Goal: Navigation & Orientation: Find specific page/section

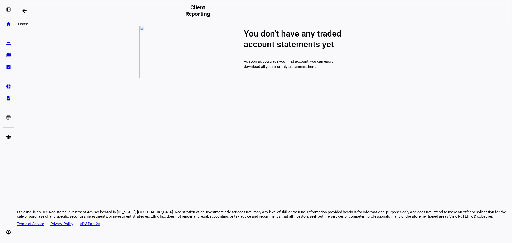
click at [10, 26] on eth-mat-symbol "home" at bounding box center [8, 23] width 5 height 5
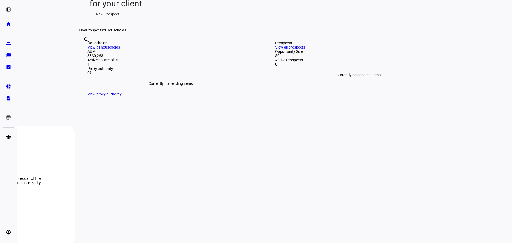
scroll to position [133, 0]
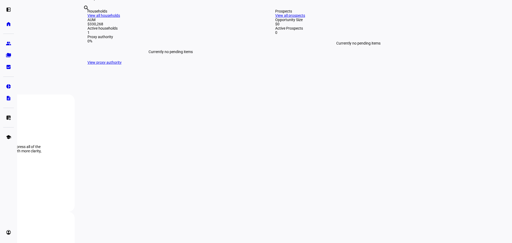
click at [120, 18] on link "View all households" at bounding box center [103, 15] width 33 height 4
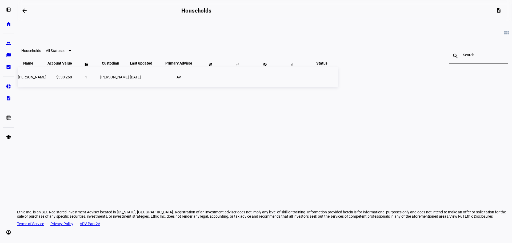
click at [338, 87] on td at bounding box center [322, 76] width 32 height 19
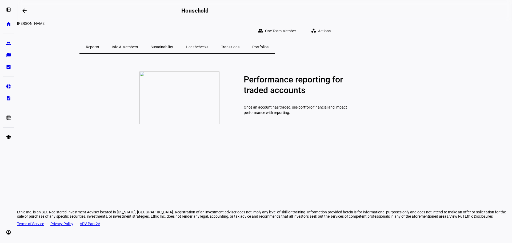
click at [99, 45] on span "Reports" at bounding box center [92, 47] width 13 height 4
click at [330, 27] on span "Actions" at bounding box center [324, 31] width 13 height 11
click at [430, 31] on div at bounding box center [256, 121] width 512 height 243
click at [7, 88] on eth-mat-symbol "pie_chart" at bounding box center [8, 86] width 5 height 5
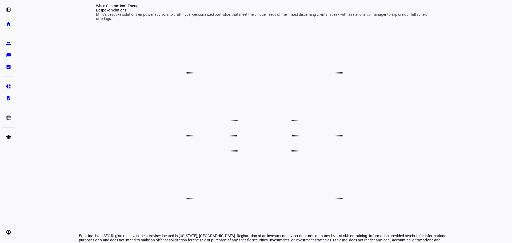
scroll to position [320, 0]
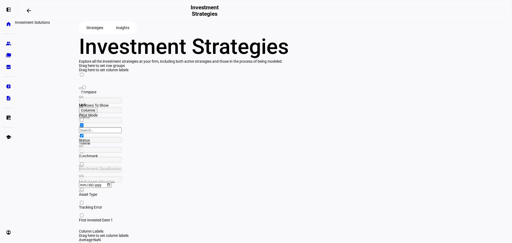
click at [27, 12] on span at bounding box center [28, 10] width 13 height 13
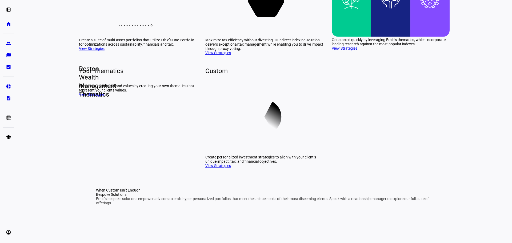
scroll to position [107, 0]
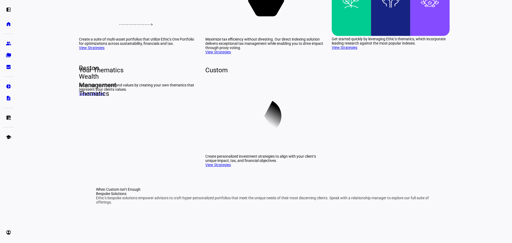
click at [264, 133] on ellipse at bounding box center [264, 116] width 34 height 34
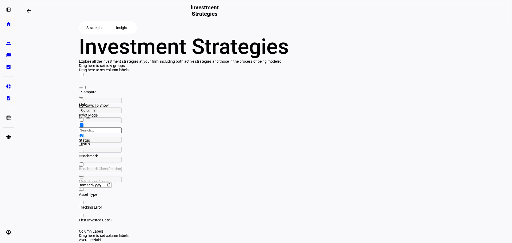
scroll to position [21, 0]
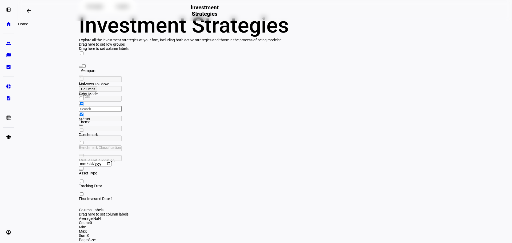
click at [12, 24] on link "home Home" at bounding box center [8, 24] width 11 height 11
